Goal: Information Seeking & Learning: Stay updated

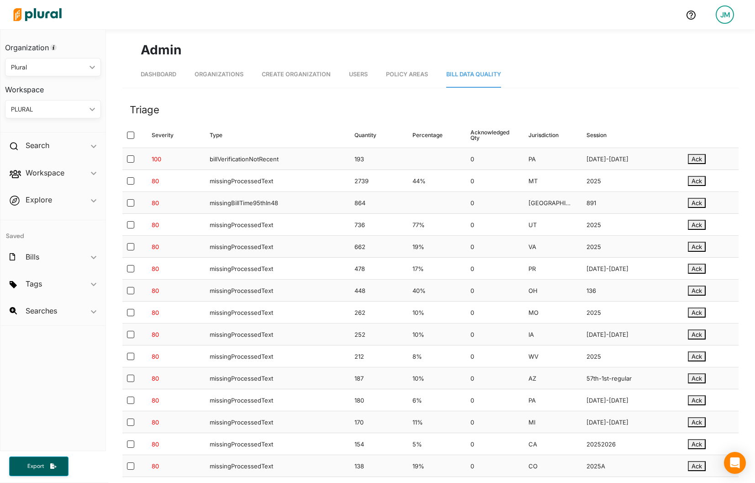
click at [386, 177] on div "2739" at bounding box center [376, 180] width 58 height 21
click at [539, 105] on header "Triage" at bounding box center [430, 110] width 616 height 26
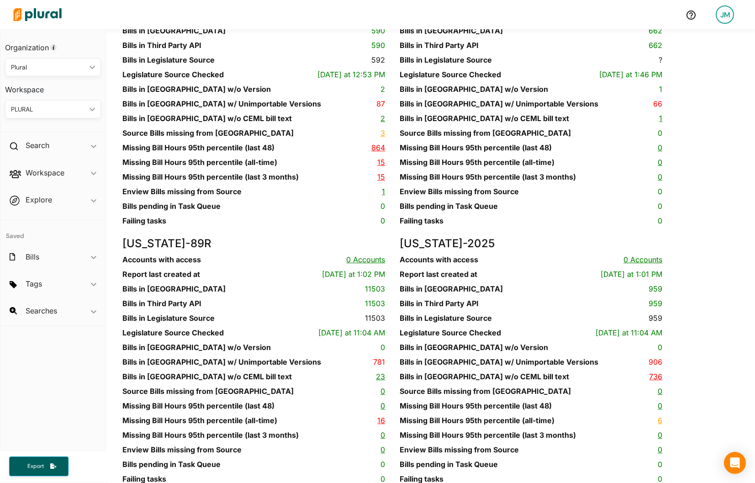
scroll to position [8310, 0]
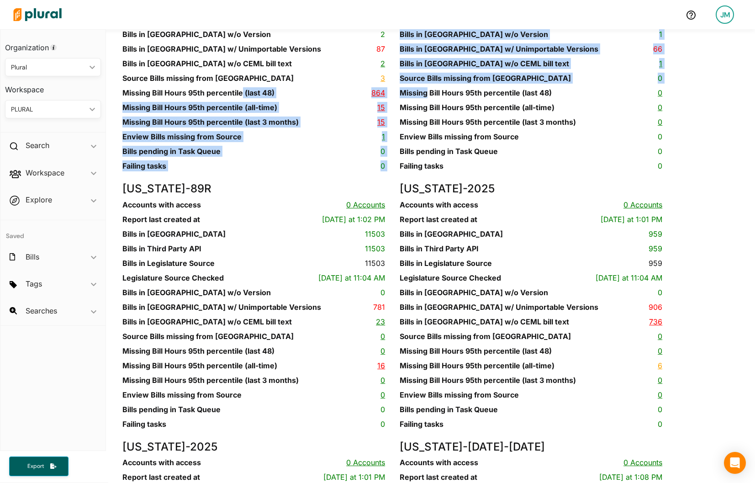
drag, startPoint x: 288, startPoint y: 370, endPoint x: 428, endPoint y: 368, distance: 140.7
click at [428, 98] on dt "Missing Bill Hours 95th percentile (last 48)" at bounding box center [476, 92] width 152 height 11
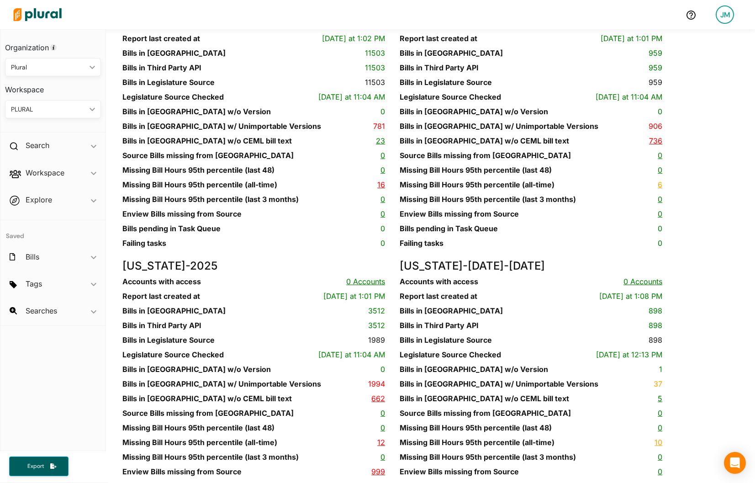
scroll to position [8419, 0]
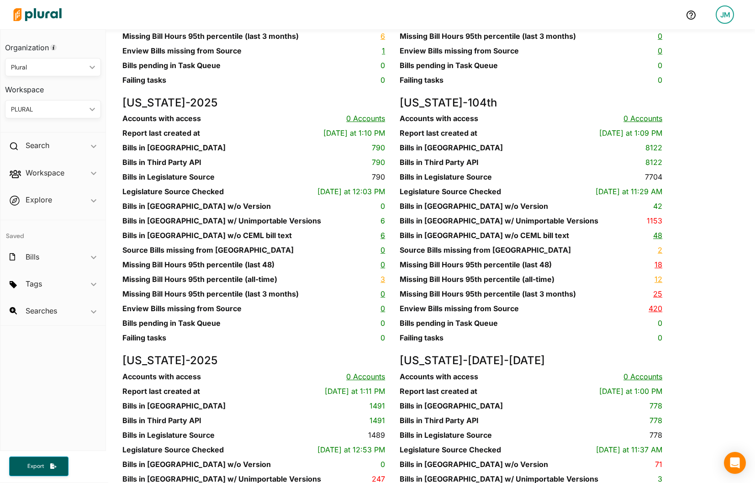
scroll to position [3536, 0]
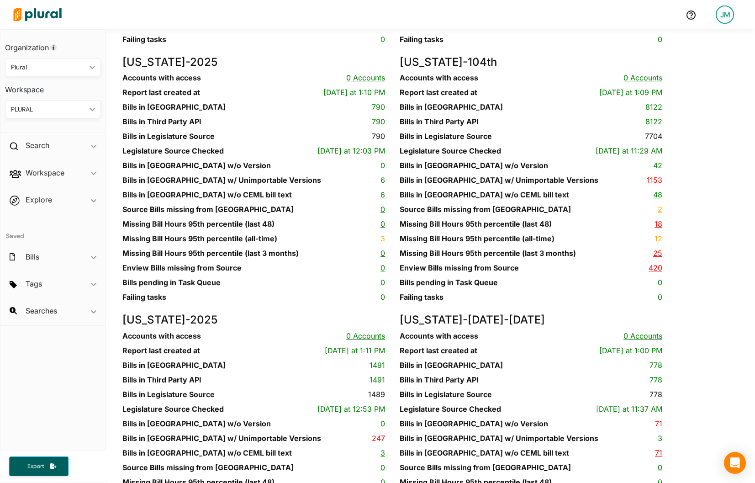
click at [657, 228] on link "18" at bounding box center [658, 223] width 8 height 9
click at [242, 314] on div "Idaho - 2025 Accounts with access 0 Accounts Report last created at Today at 1:…" at bounding box center [260, 185] width 277 height 258
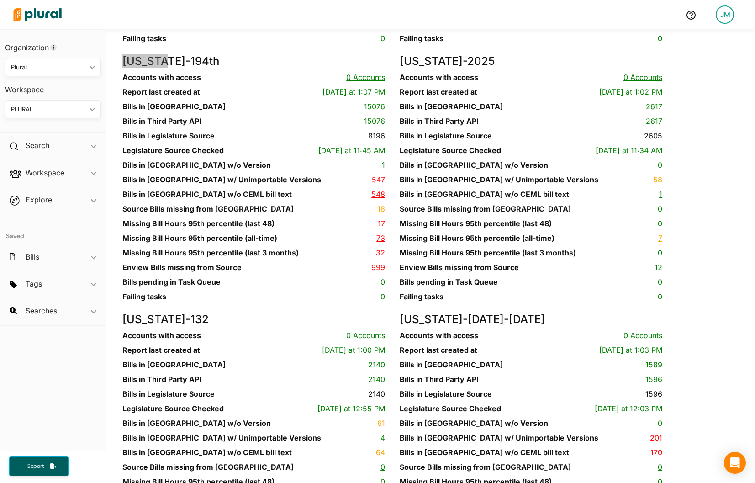
scroll to position [4341, 0]
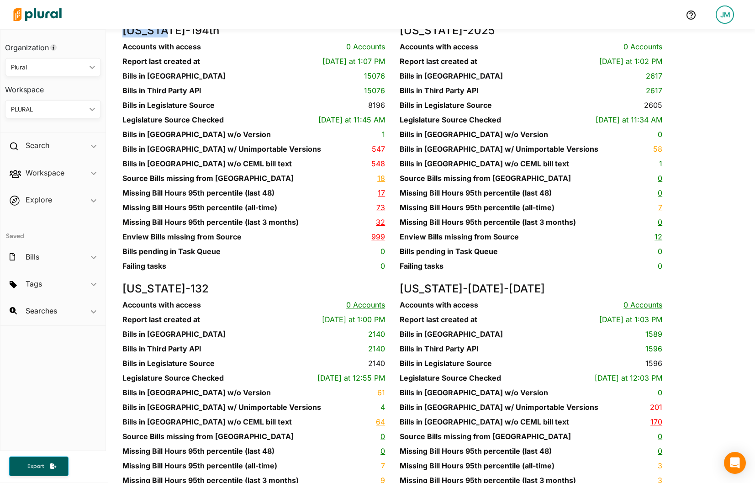
click at [383, 197] on link "17" at bounding box center [381, 192] width 7 height 9
click at [162, 154] on dt "Bills in Enview w/ Unimportable Versions" at bounding box center [221, 148] width 199 height 11
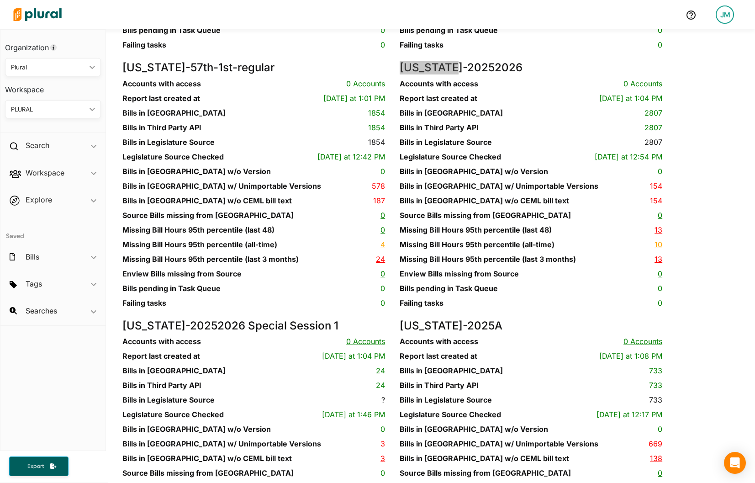
scroll to position [1982, 0]
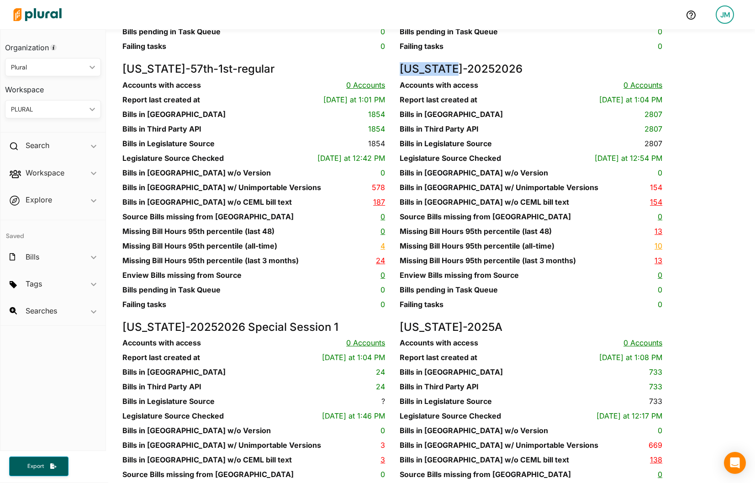
click at [657, 236] on link "13" at bounding box center [658, 230] width 8 height 9
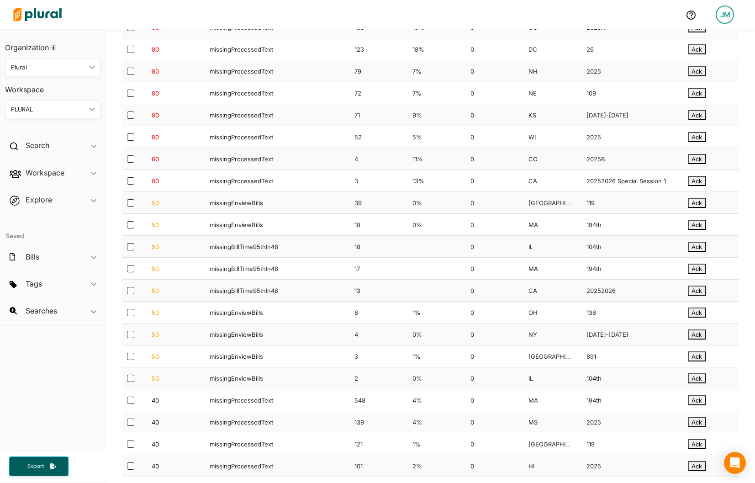
scroll to position [0, 0]
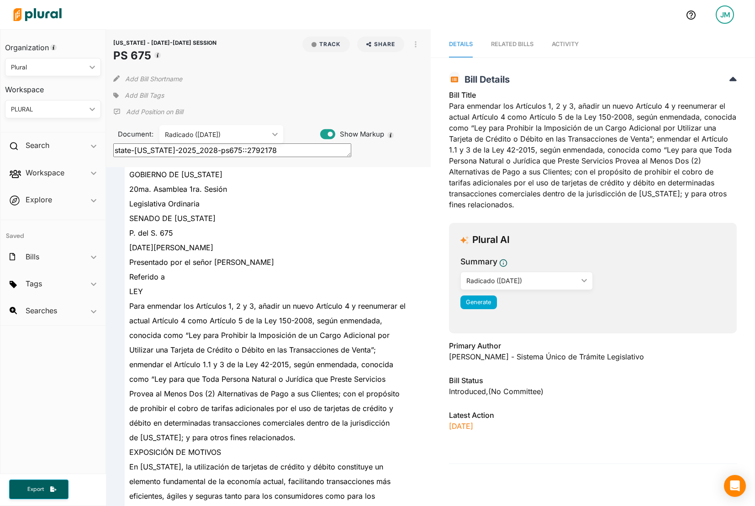
click at [45, 17] on img at bounding box center [37, 15] width 64 height 32
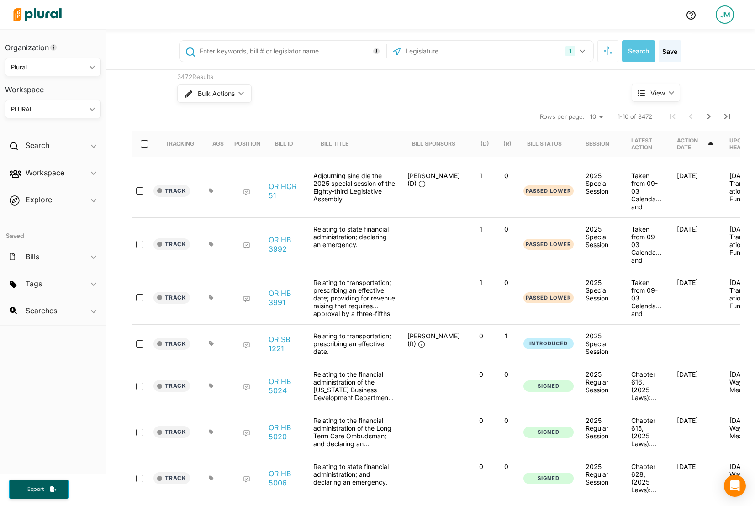
click at [439, 44] on input "text" at bounding box center [454, 50] width 98 height 17
type input "washing"
click at [423, 76] on label "[US_STATE]" at bounding box center [498, 75] width 168 height 14
click at [407, 76] on input "[US_STATE]" at bounding box center [403, 74] width 7 height 7
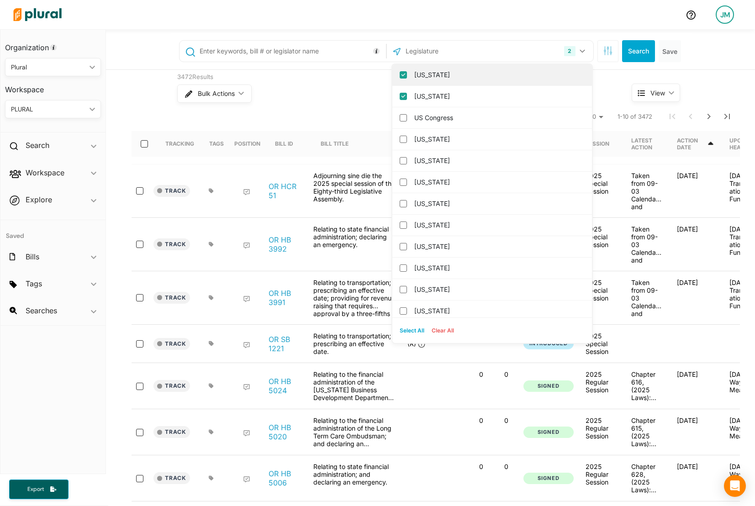
click at [416, 74] on label "[US_STATE]" at bounding box center [498, 75] width 168 height 14
click at [407, 74] on input "[US_STATE]" at bounding box center [403, 74] width 7 height 7
click at [520, 26] on div at bounding box center [343, 15] width 669 height 32
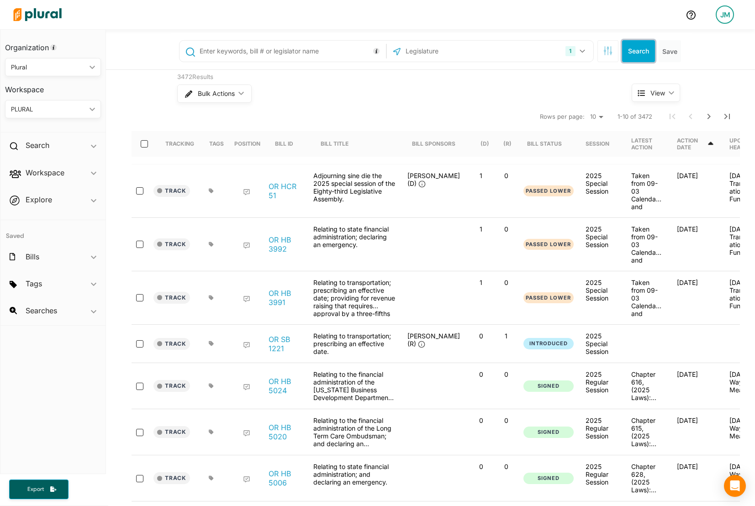
drag, startPoint x: 628, startPoint y: 49, endPoint x: 607, endPoint y: 63, distance: 25.6
click at [629, 50] on button "Search" at bounding box center [638, 51] width 33 height 22
